Goal: Transaction & Acquisition: Book appointment/travel/reservation

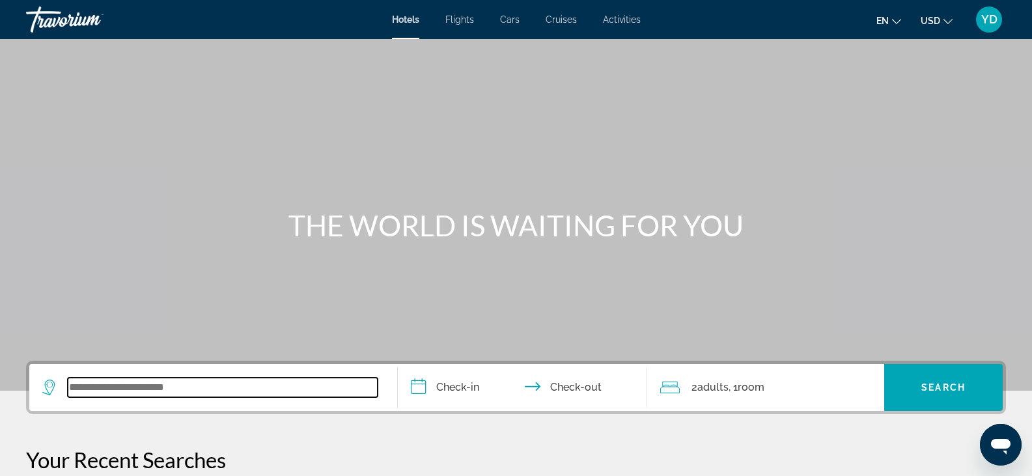
click at [199, 395] on input "Search widget" at bounding box center [223, 388] width 310 height 20
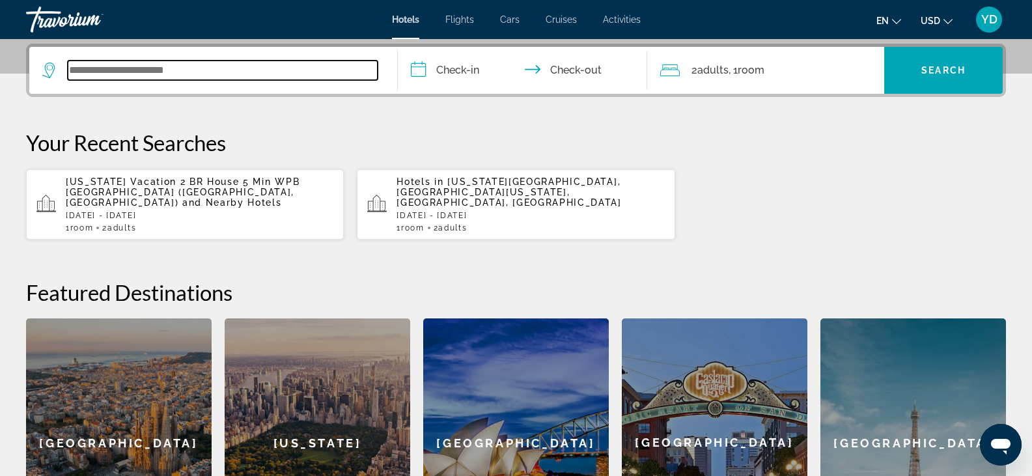
scroll to position [318, 0]
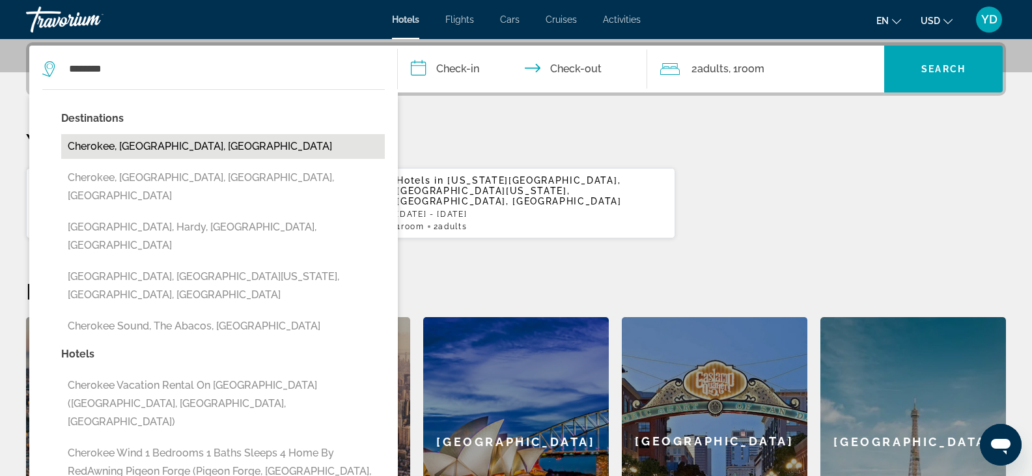
click at [156, 143] on button "Cherokee, [GEOGRAPHIC_DATA], [GEOGRAPHIC_DATA]" at bounding box center [223, 146] width 324 height 25
type input "**********"
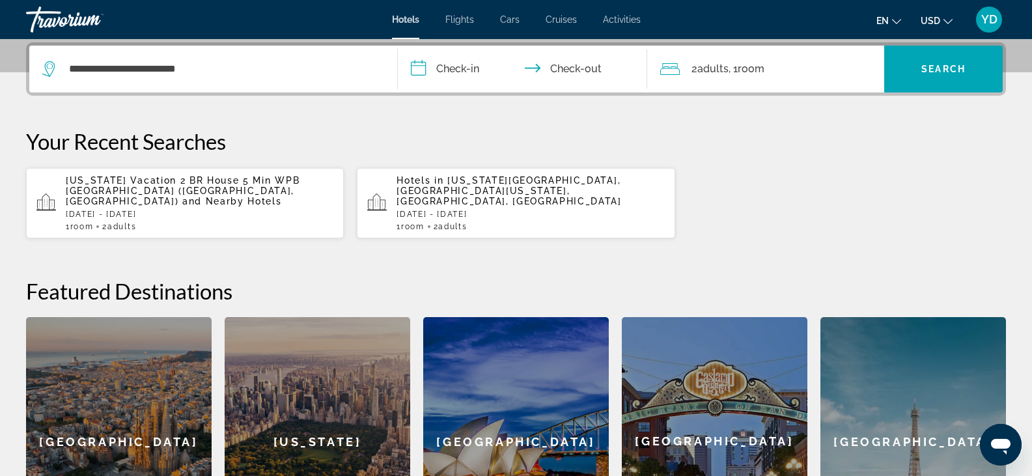
click at [436, 65] on input "**********" at bounding box center [525, 71] width 255 height 51
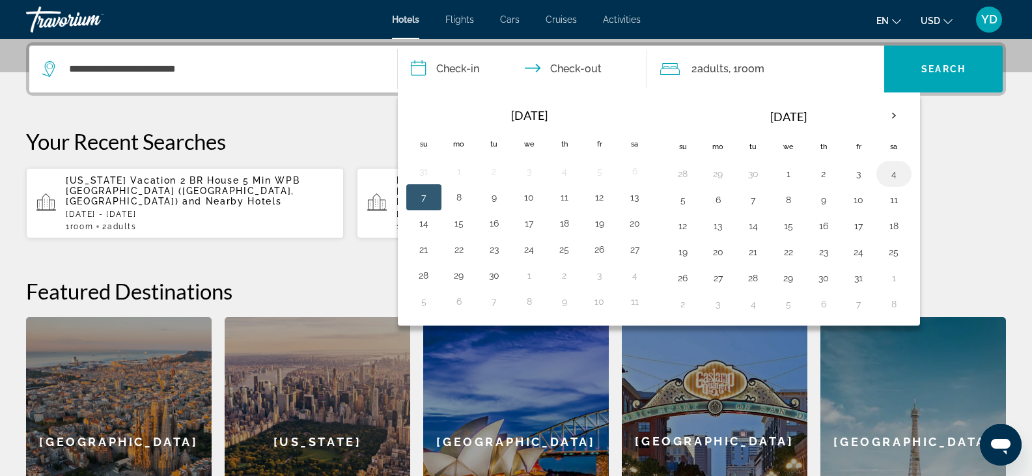
click at [894, 168] on button "4" at bounding box center [894, 174] width 21 height 18
click at [723, 202] on button "6" at bounding box center [718, 200] width 21 height 18
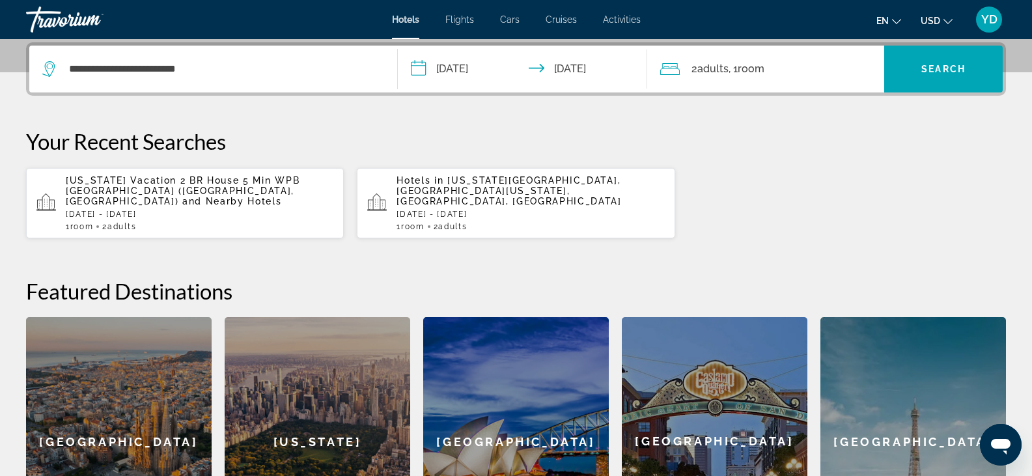
click at [425, 66] on input "**********" at bounding box center [525, 71] width 255 height 51
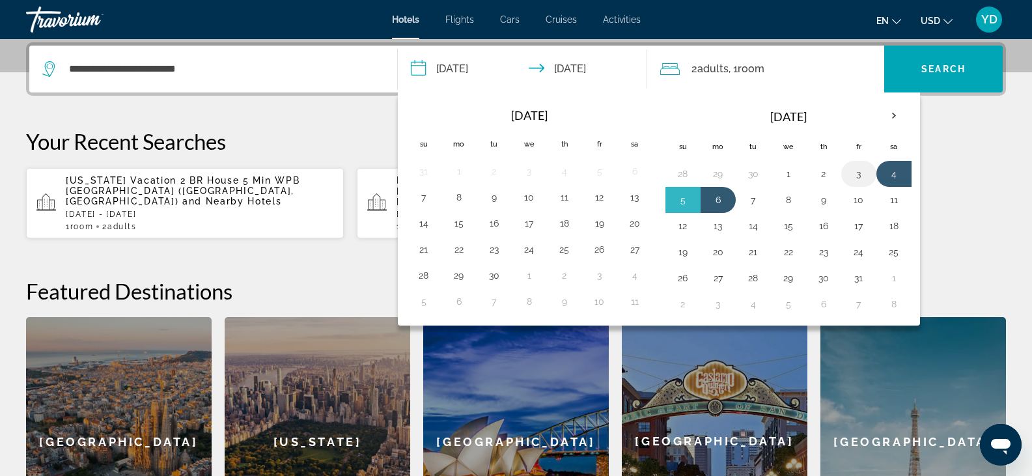
click at [866, 178] on button "3" at bounding box center [858, 174] width 21 height 18
click at [718, 194] on button "6" at bounding box center [718, 200] width 21 height 18
type input "**********"
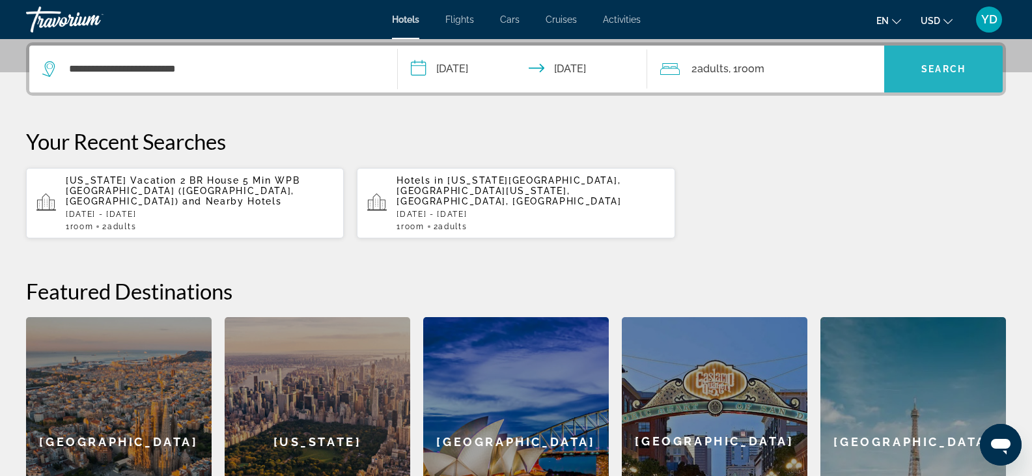
click at [928, 69] on span "Search" at bounding box center [943, 69] width 44 height 10
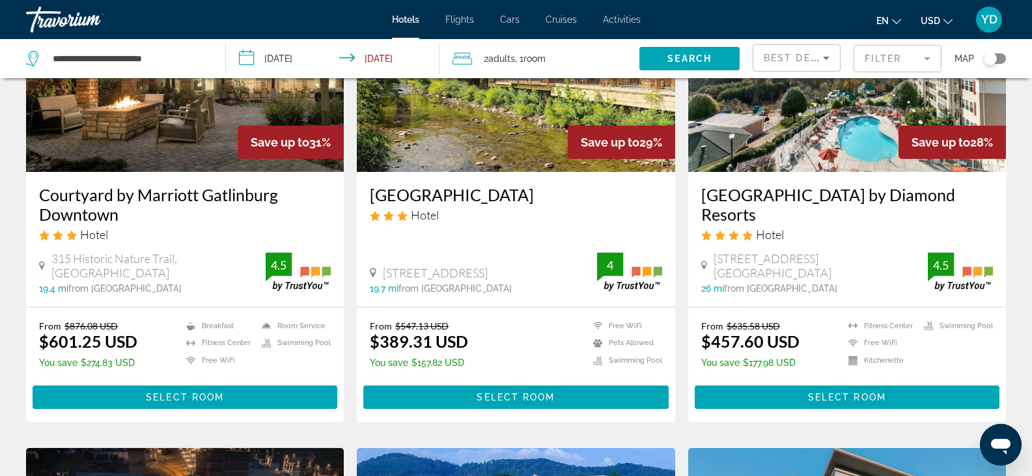
scroll to position [163, 0]
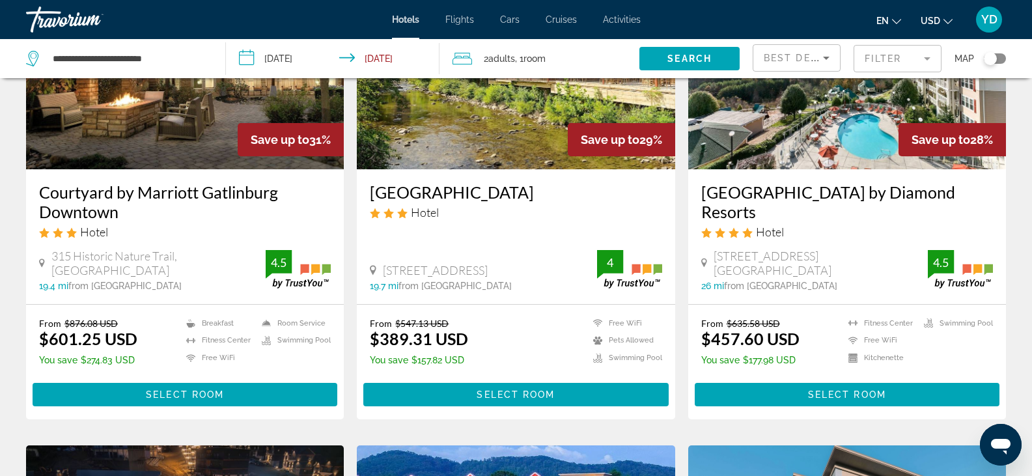
click at [285, 61] on input "**********" at bounding box center [335, 60] width 218 height 43
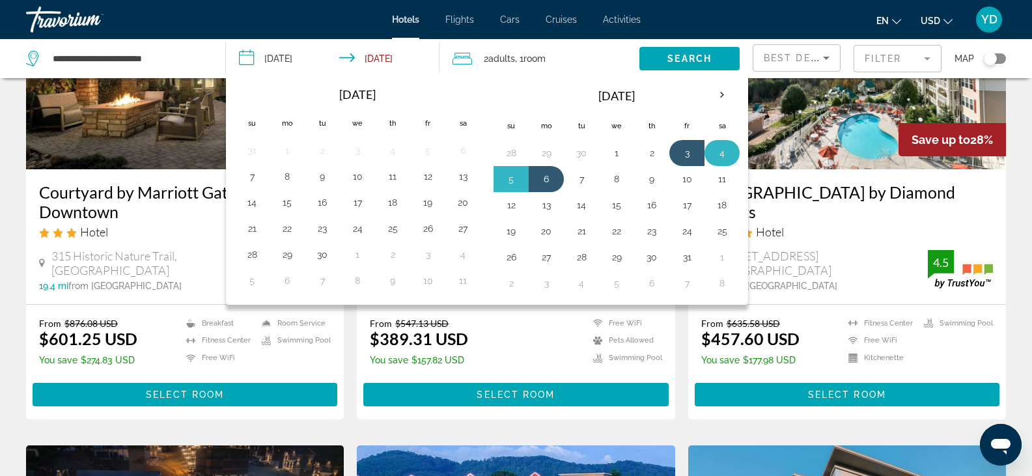
click at [722, 150] on button "4" at bounding box center [722, 153] width 21 height 18
click at [548, 178] on button "6" at bounding box center [546, 179] width 21 height 18
type input "**********"
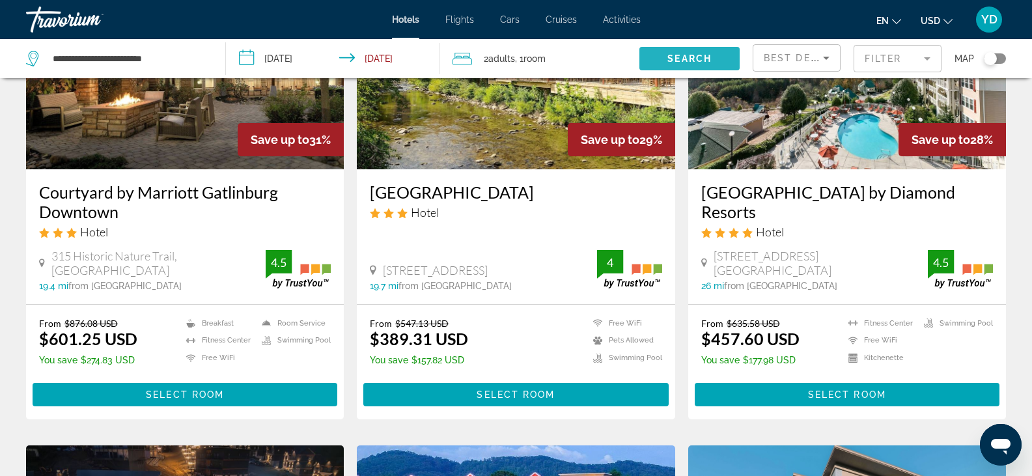
click at [671, 54] on span "Search" at bounding box center [689, 58] width 44 height 10
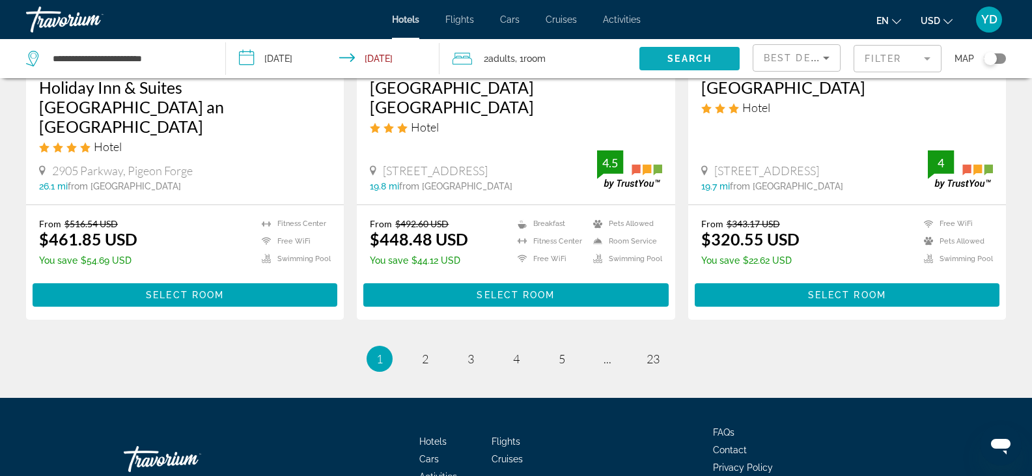
scroll to position [1780, 0]
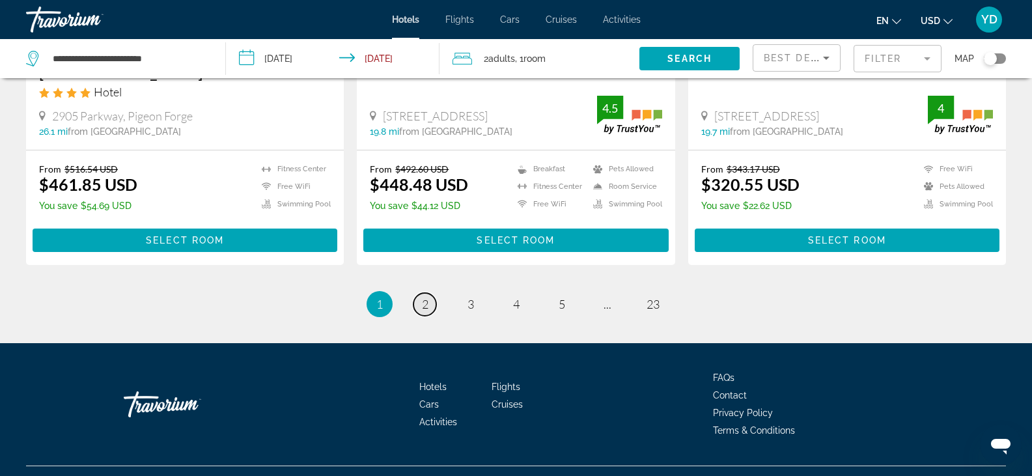
click at [422, 297] on span "2" at bounding box center [425, 304] width 7 height 14
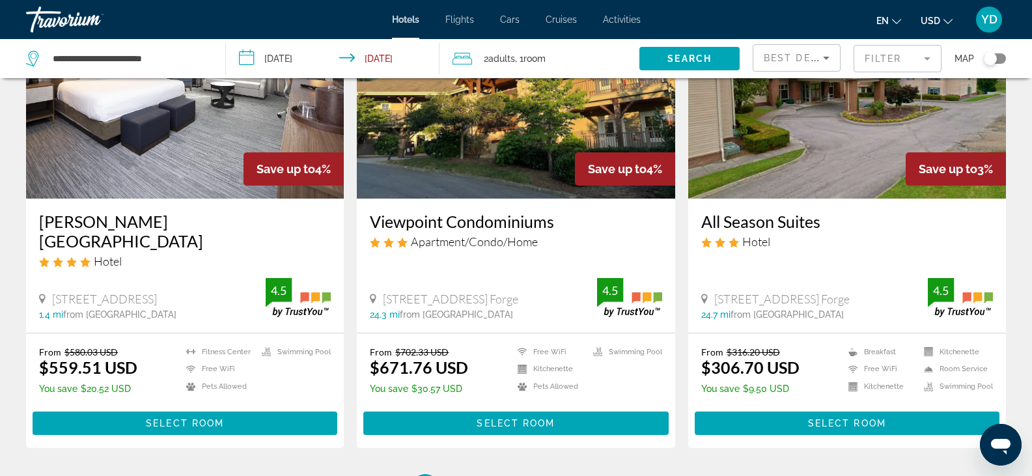
scroll to position [1607, 0]
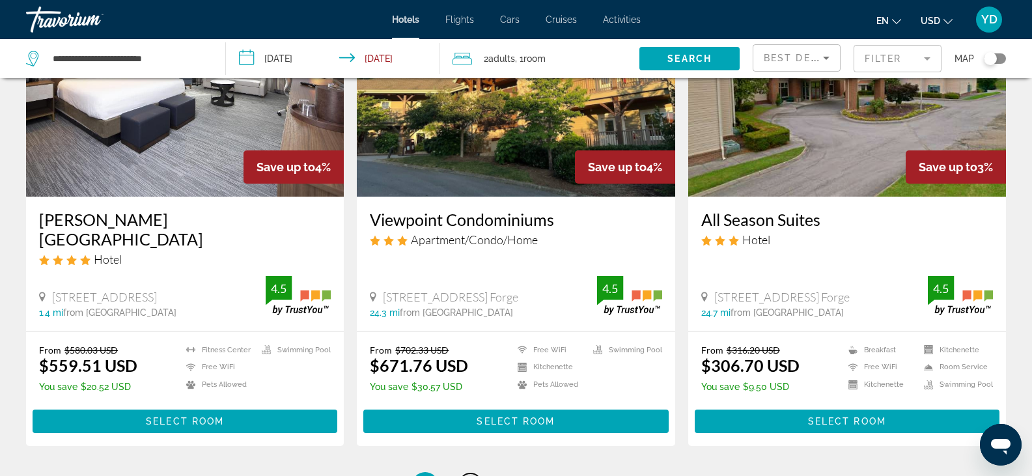
click at [468, 475] on span "3" at bounding box center [471, 485] width 7 height 14
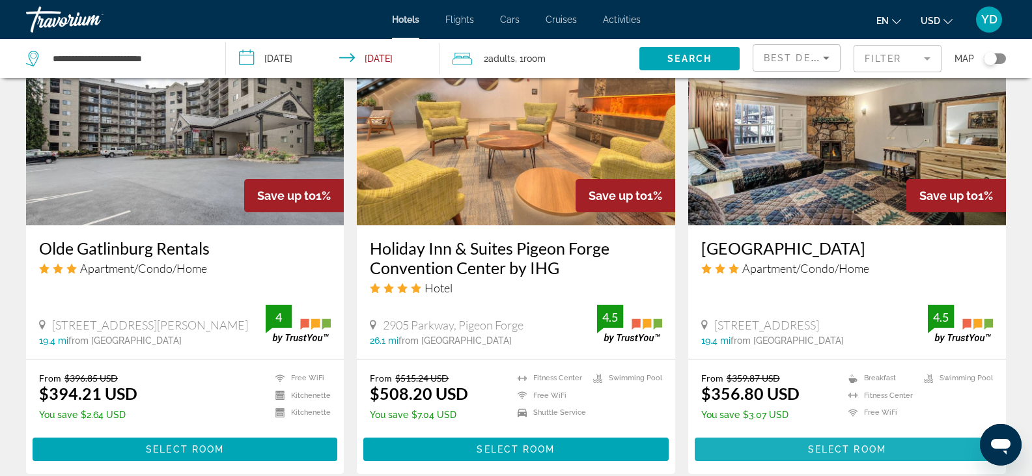
scroll to position [1100, 0]
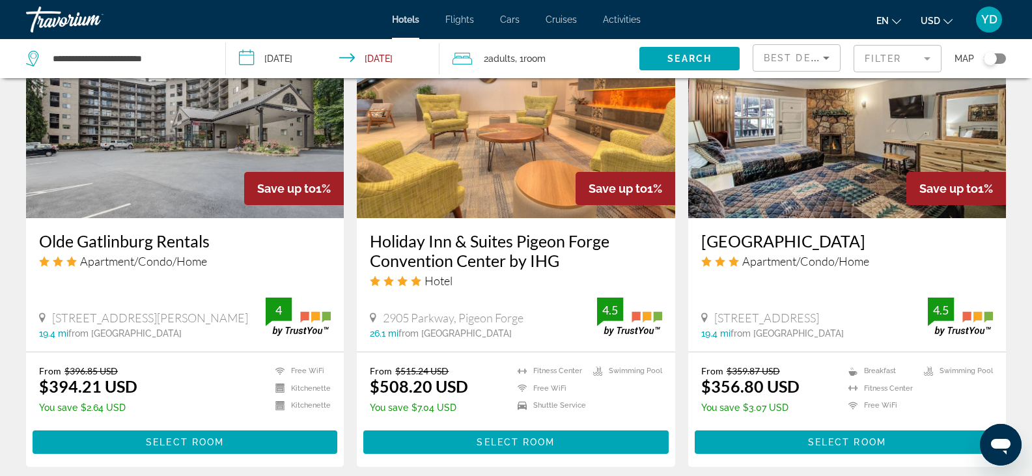
click at [764, 231] on h3 "[GEOGRAPHIC_DATA]" at bounding box center [847, 241] width 292 height 20
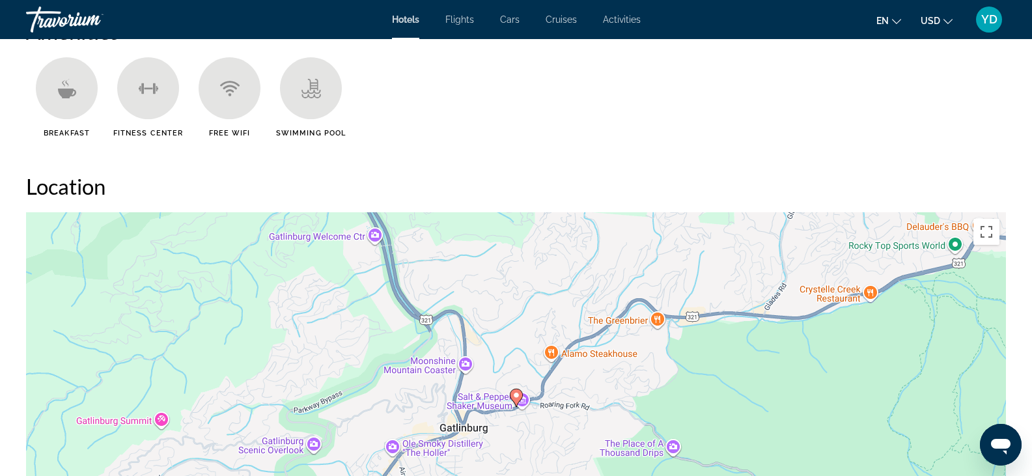
scroll to position [1097, 0]
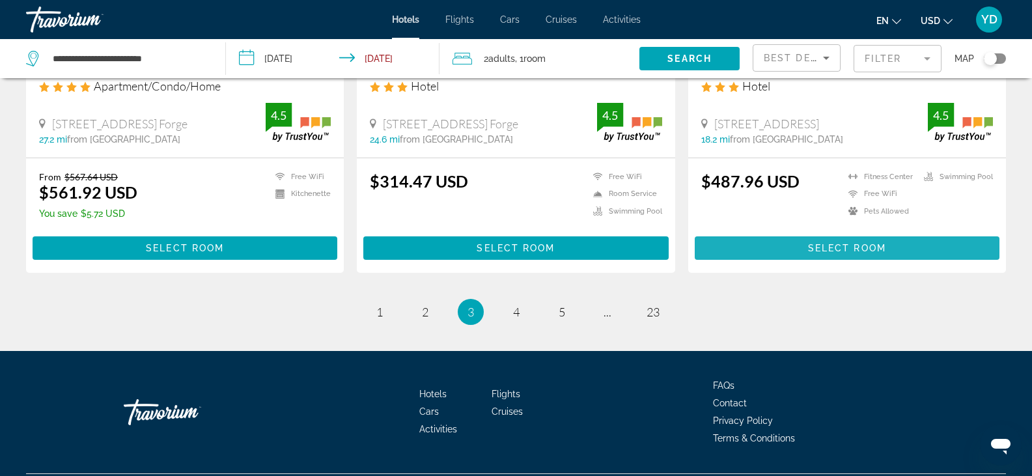
scroll to position [1793, 0]
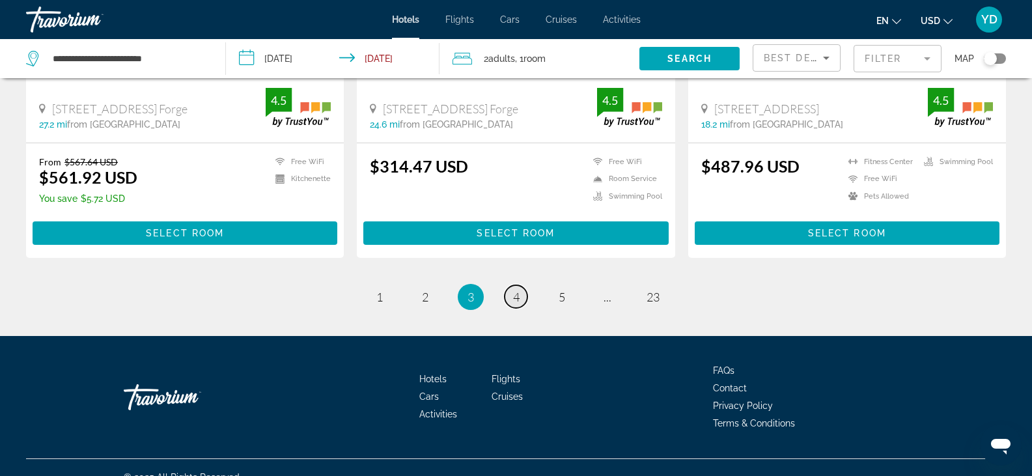
click at [524, 285] on link "page 4" at bounding box center [516, 296] width 23 height 23
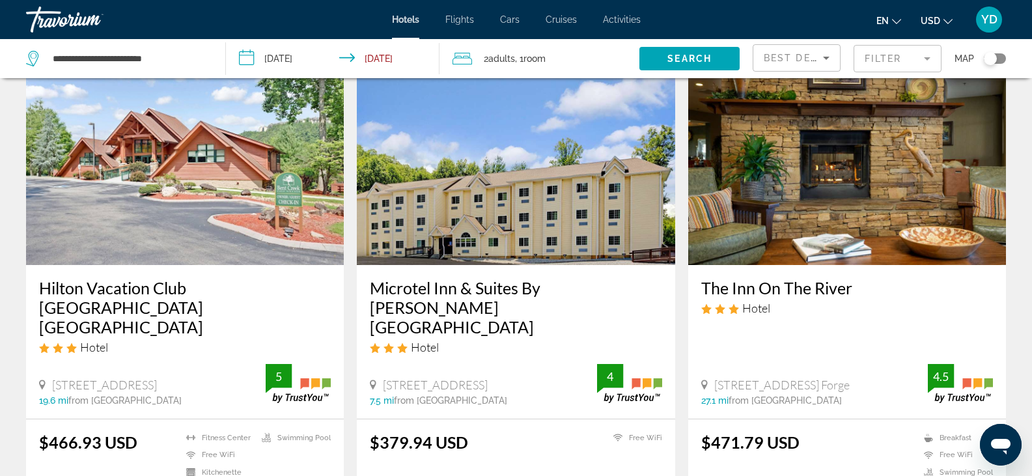
scroll to position [557, 0]
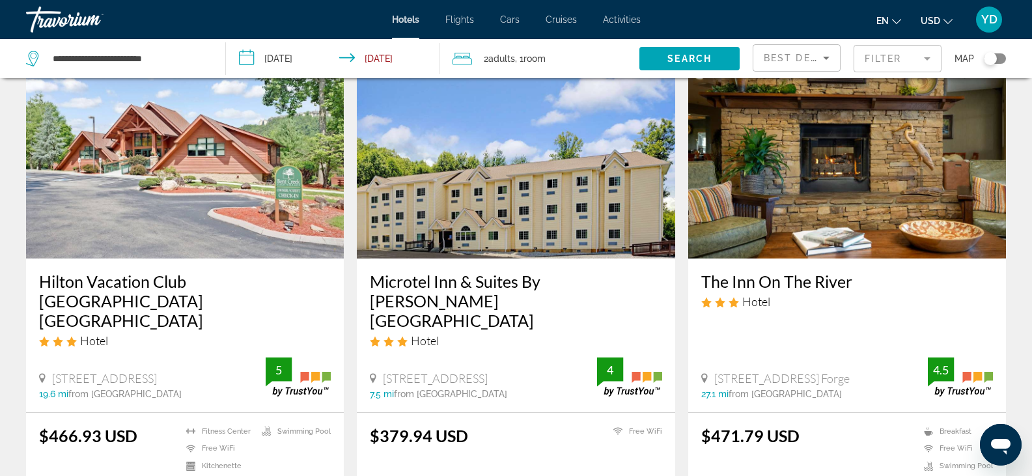
click at [217, 286] on h3 "Hilton Vacation Club [GEOGRAPHIC_DATA] [GEOGRAPHIC_DATA]" at bounding box center [185, 301] width 292 height 59
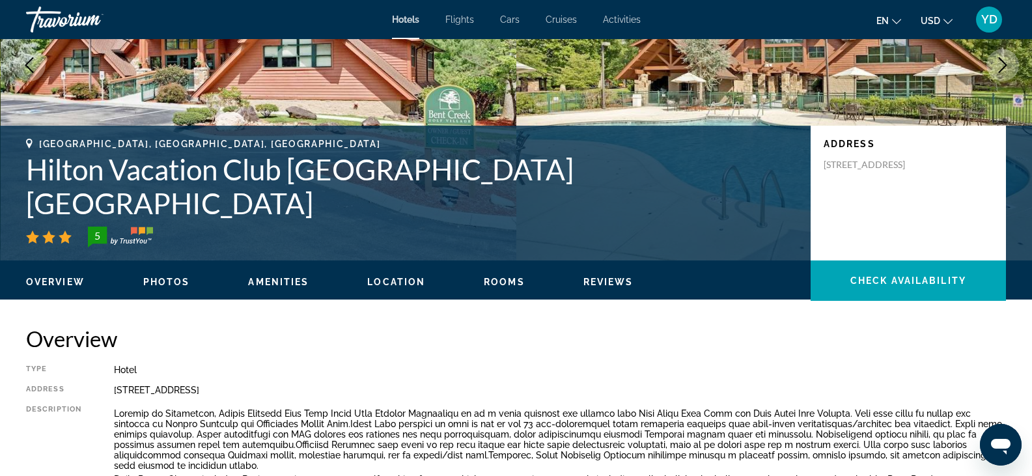
scroll to position [169, 0]
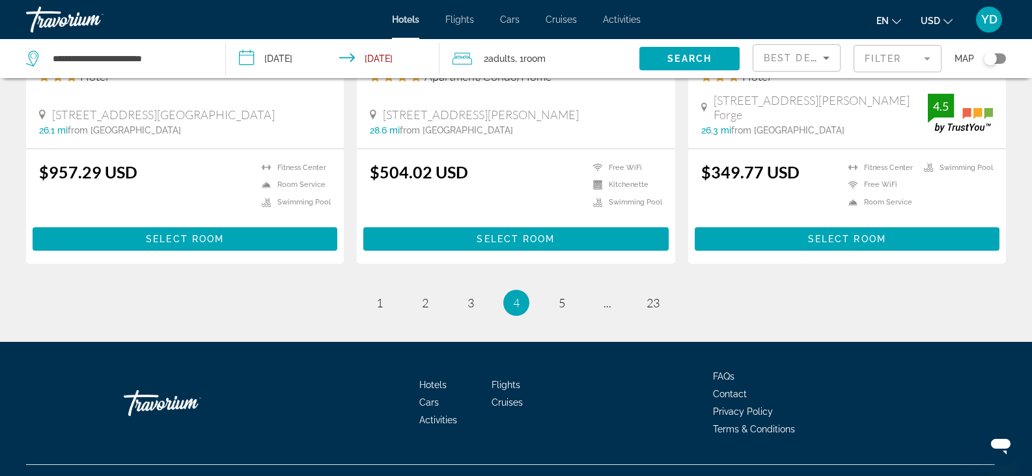
scroll to position [1755, 0]
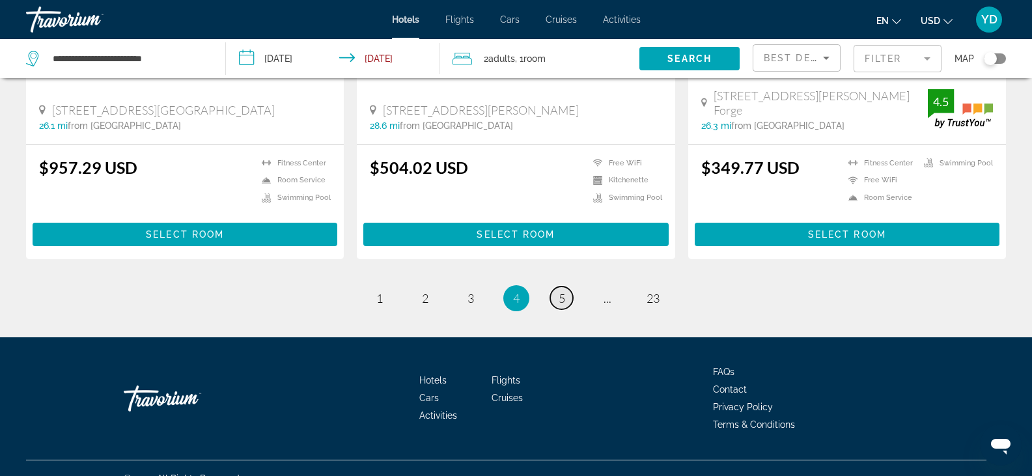
click at [567, 287] on link "page 5" at bounding box center [561, 298] width 23 height 23
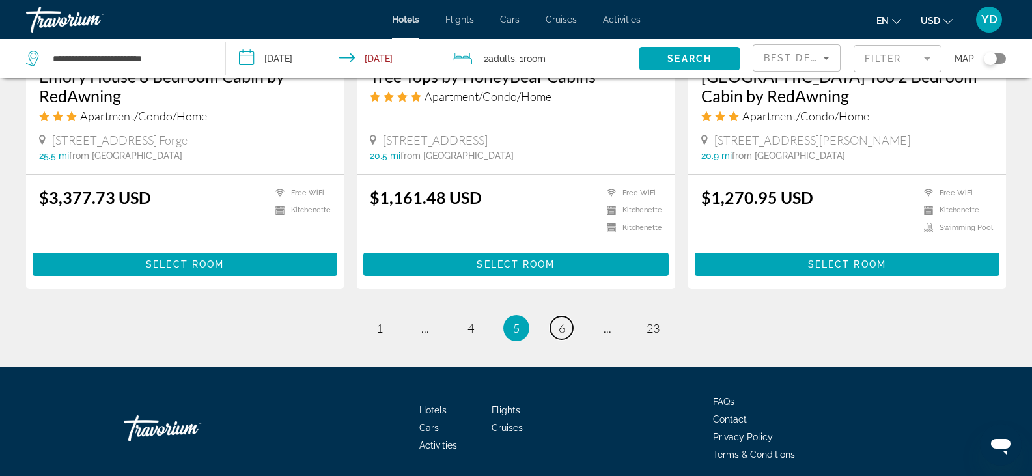
scroll to position [1728, 0]
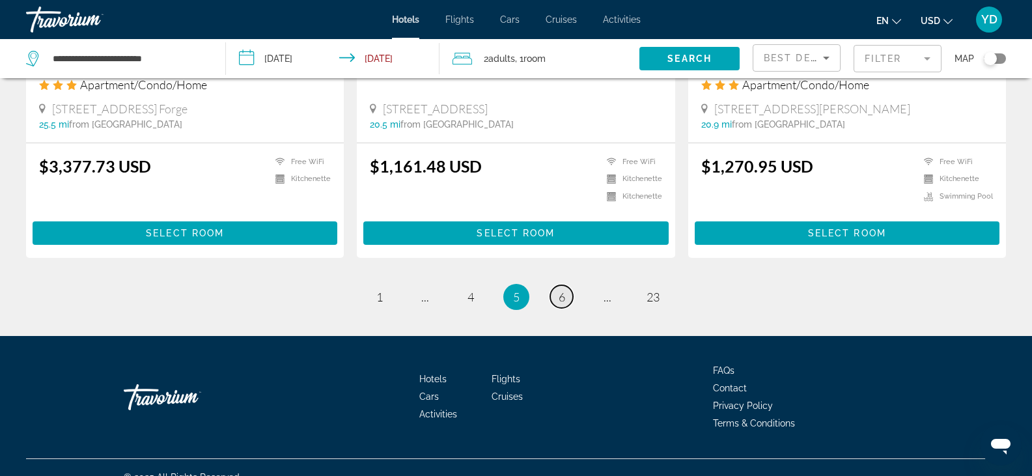
click at [561, 290] on span "6" at bounding box center [562, 297] width 7 height 14
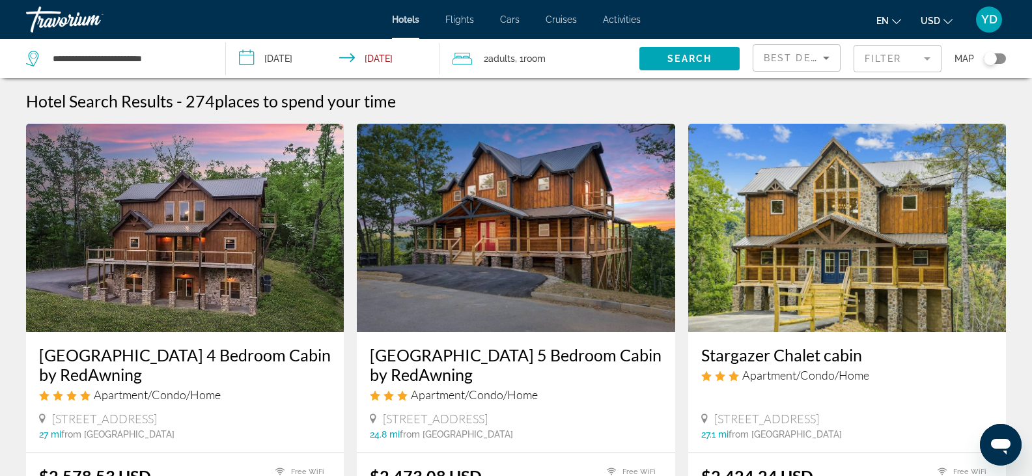
click at [825, 45] on div "Best Deals" at bounding box center [797, 63] width 66 height 36
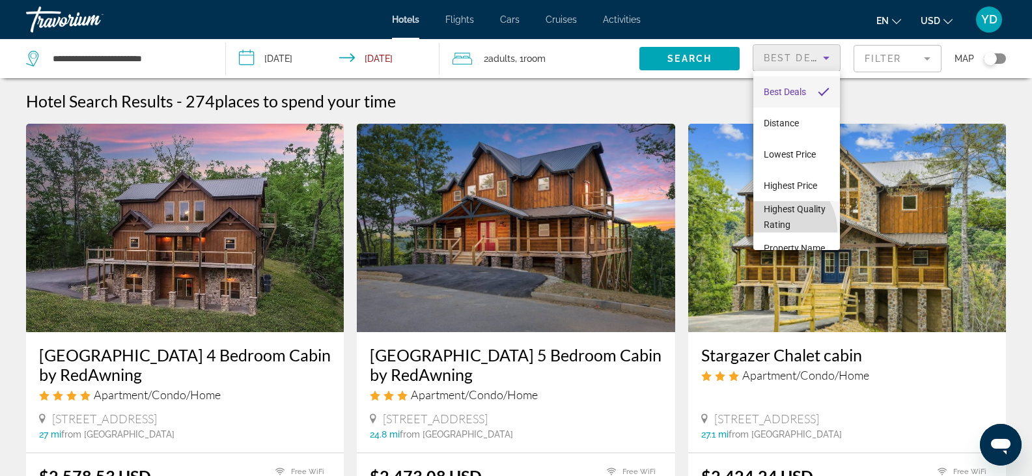
click at [780, 230] on span "Highest Quality Rating" at bounding box center [797, 216] width 66 height 31
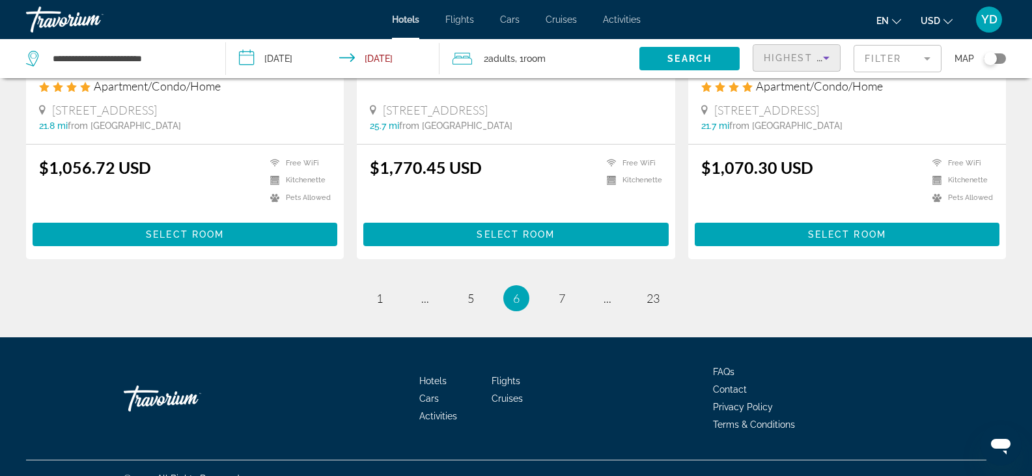
scroll to position [1701, 0]
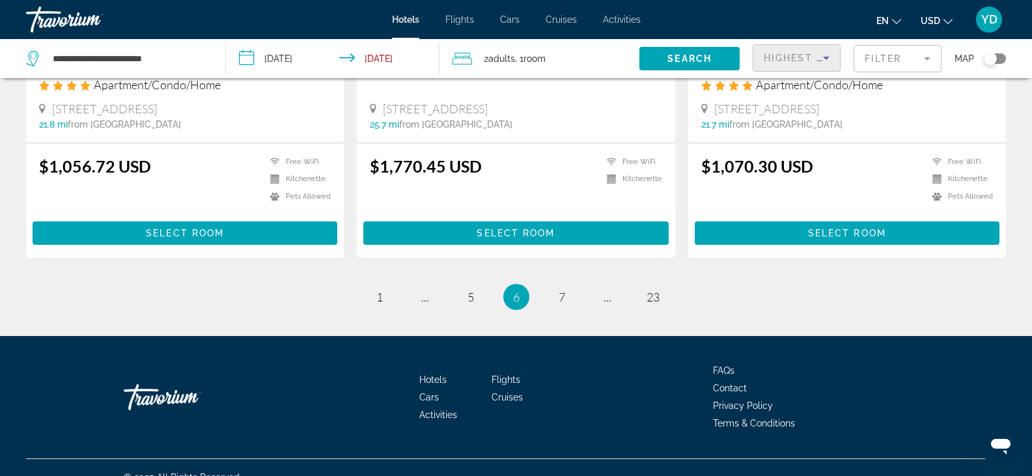
click at [820, 53] on icon "Sort by" at bounding box center [827, 58] width 16 height 16
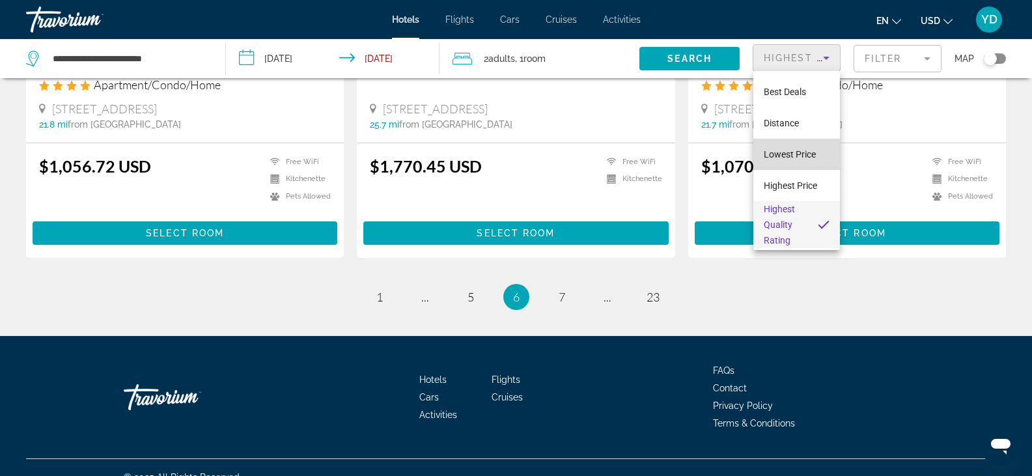
click at [797, 154] on span "Lowest Price" at bounding box center [790, 154] width 52 height 10
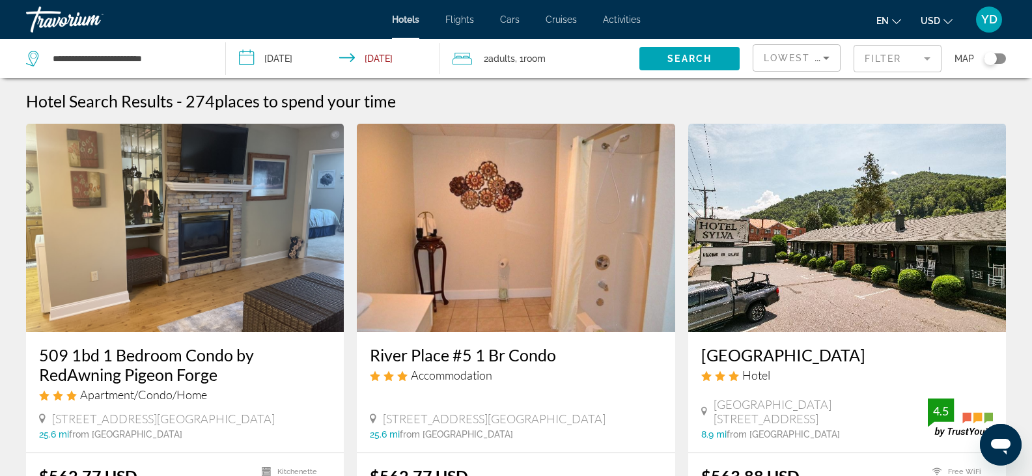
click at [813, 64] on div "Lowest Price" at bounding box center [793, 58] width 59 height 16
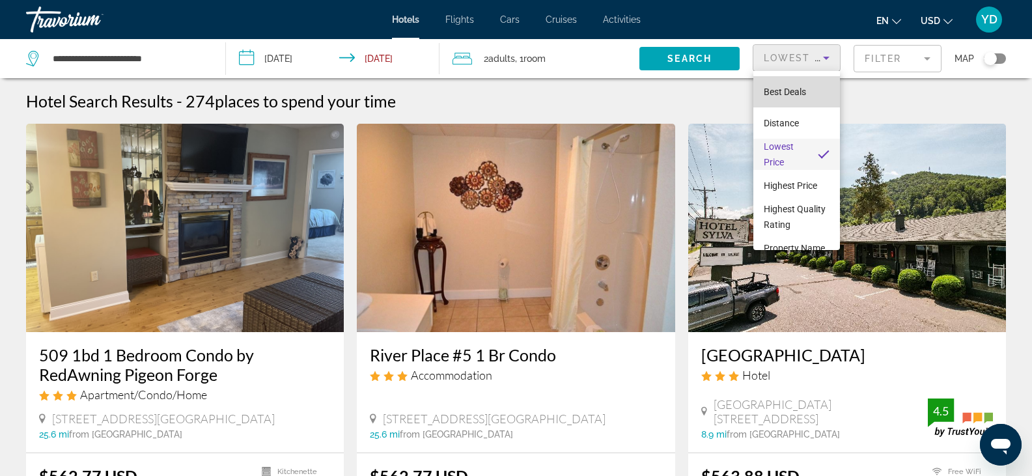
click at [802, 95] on span "Best Deals" at bounding box center [785, 92] width 42 height 10
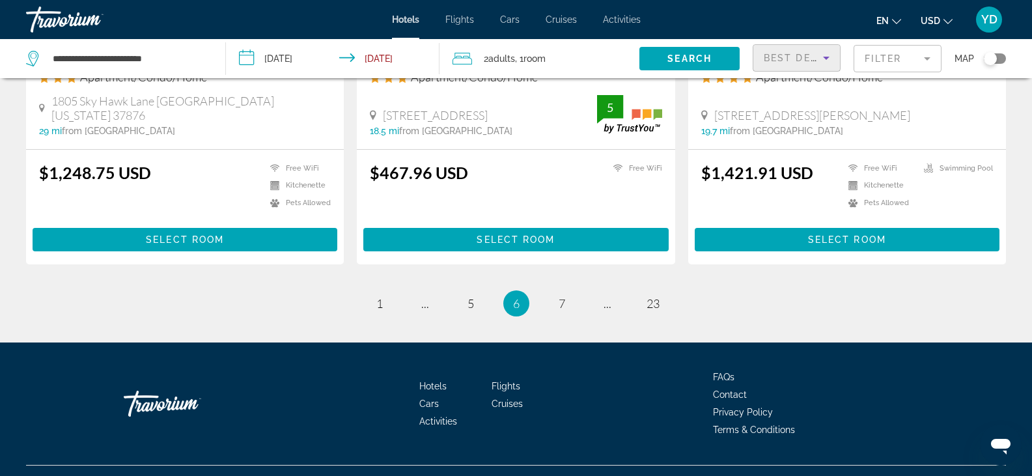
scroll to position [1714, 0]
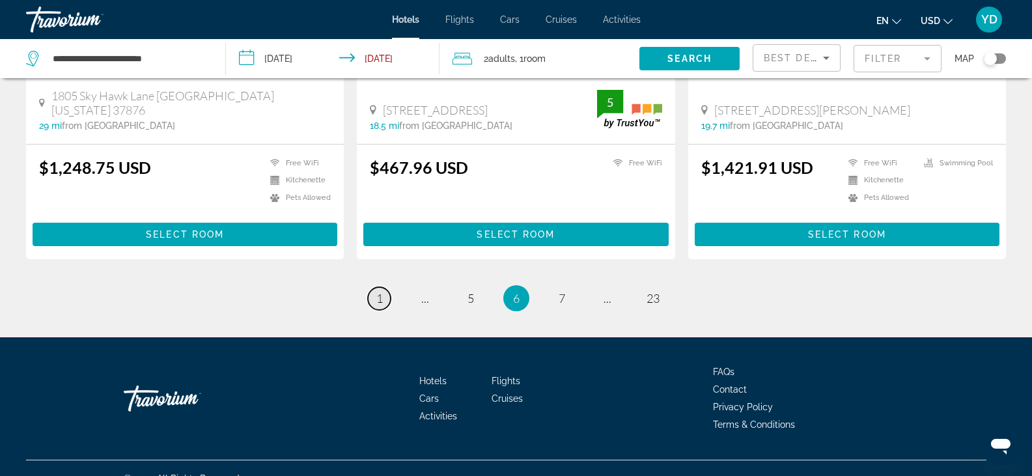
click at [376, 291] on span "1" at bounding box center [379, 298] width 7 height 14
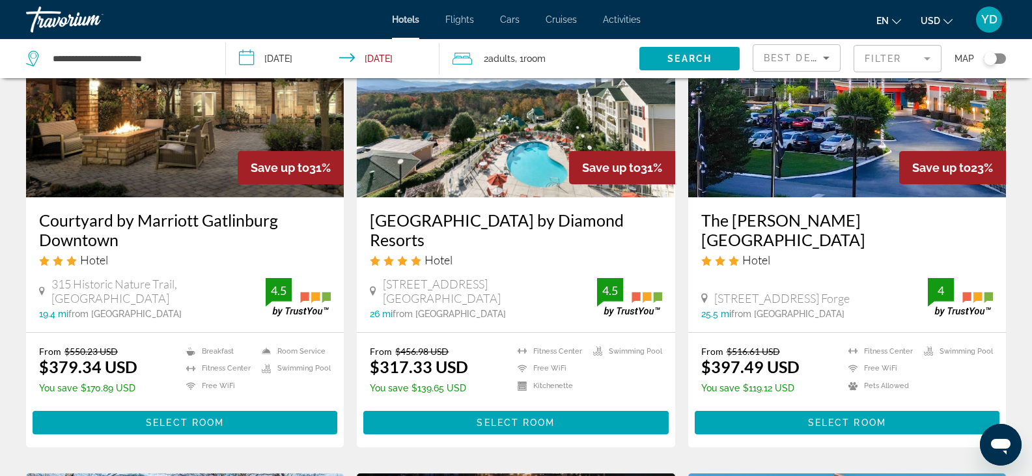
scroll to position [132, 0]
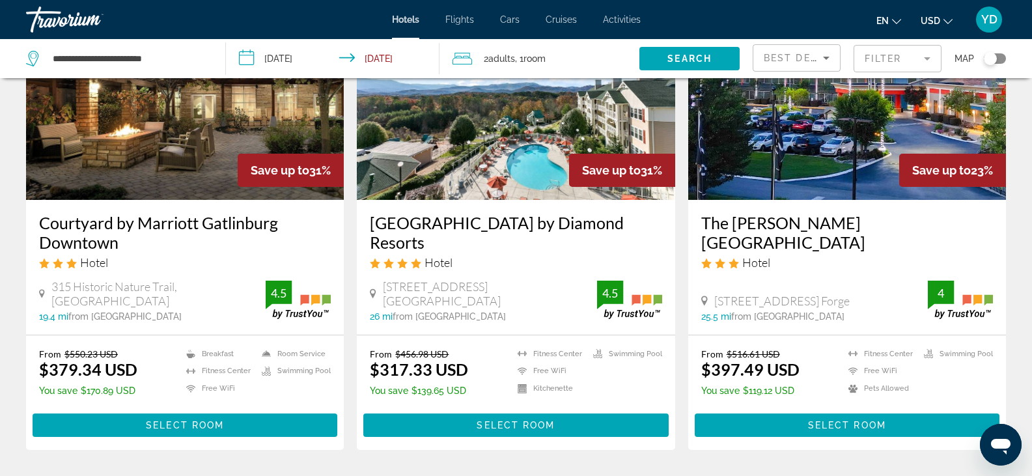
click at [122, 224] on h3 "Courtyard by Marriott Gatlinburg Downtown" at bounding box center [185, 232] width 292 height 39
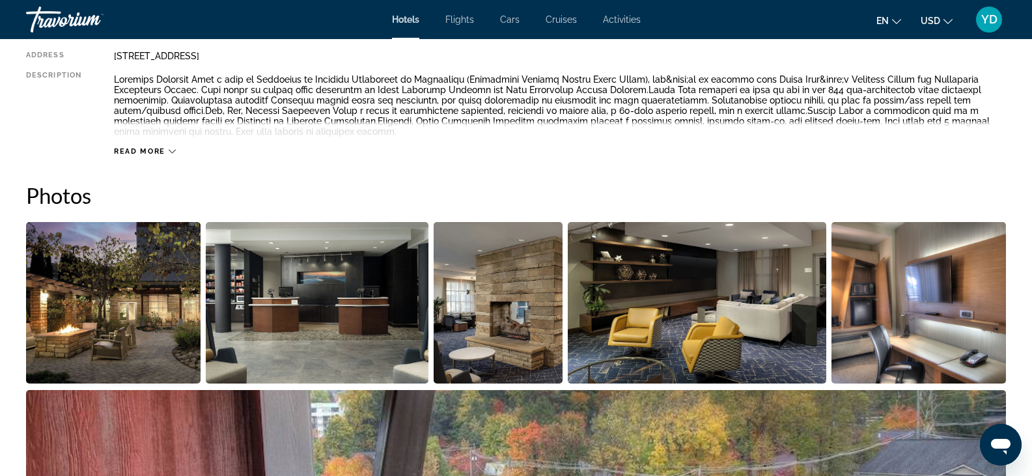
scroll to position [490, 0]
